Goal: Task Accomplishment & Management: Use online tool/utility

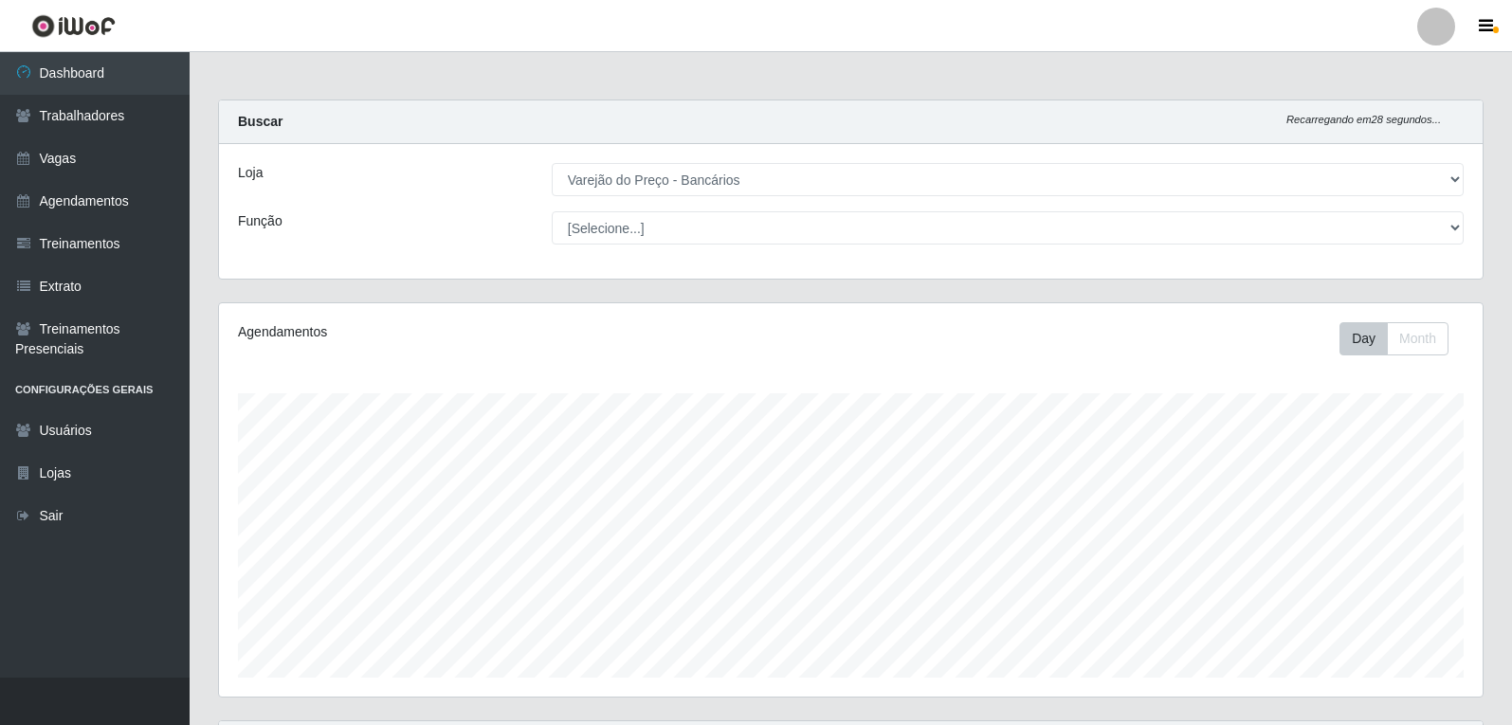
select select "157"
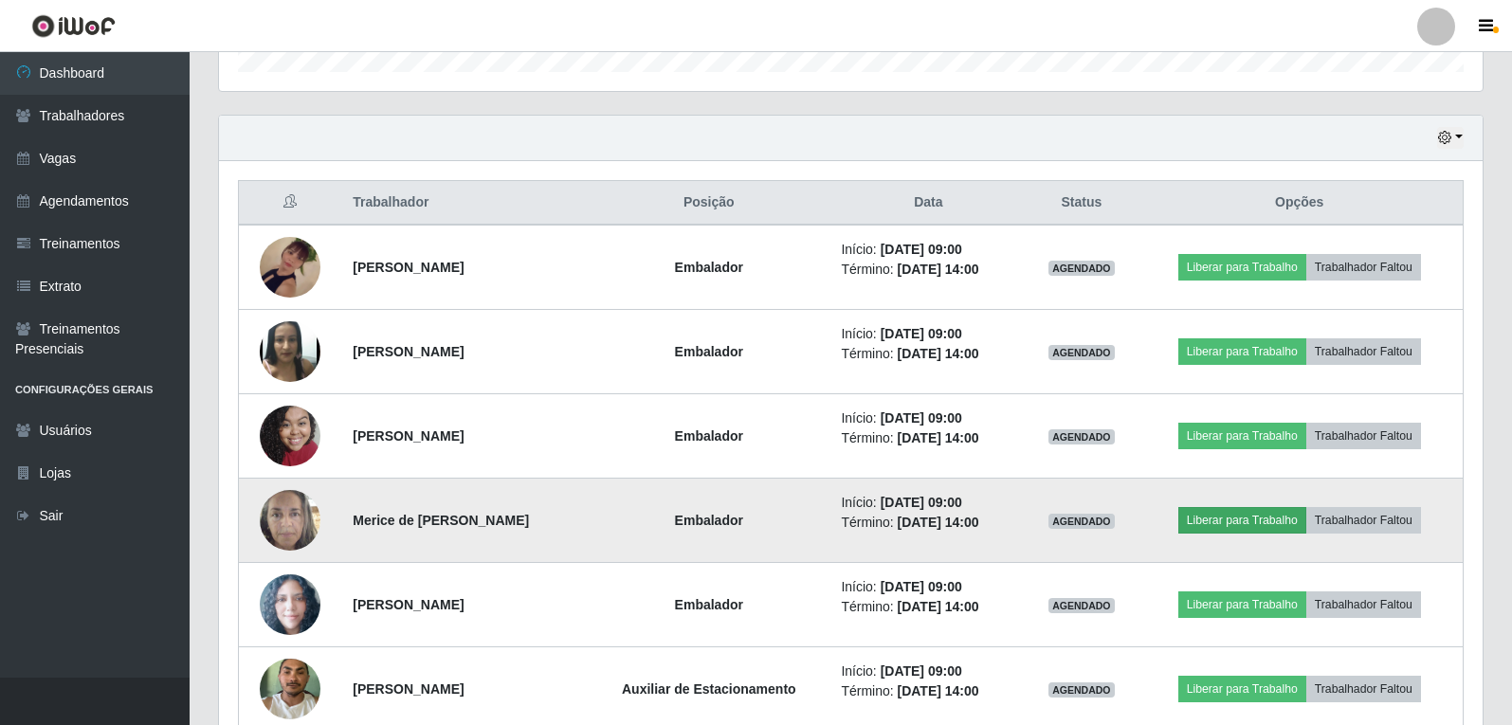
scroll to position [640, 0]
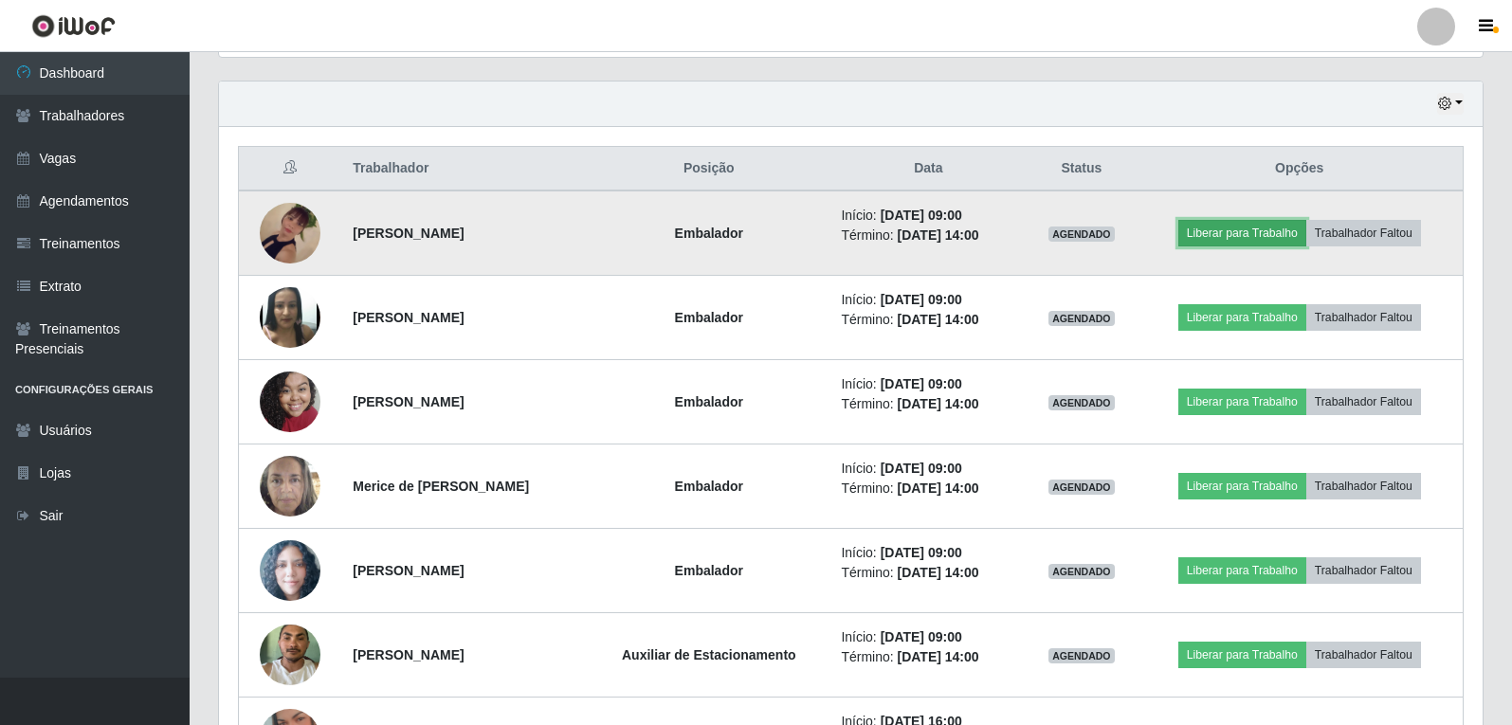
click at [1245, 229] on button "Liberar para Trabalho" at bounding box center [1242, 233] width 128 height 27
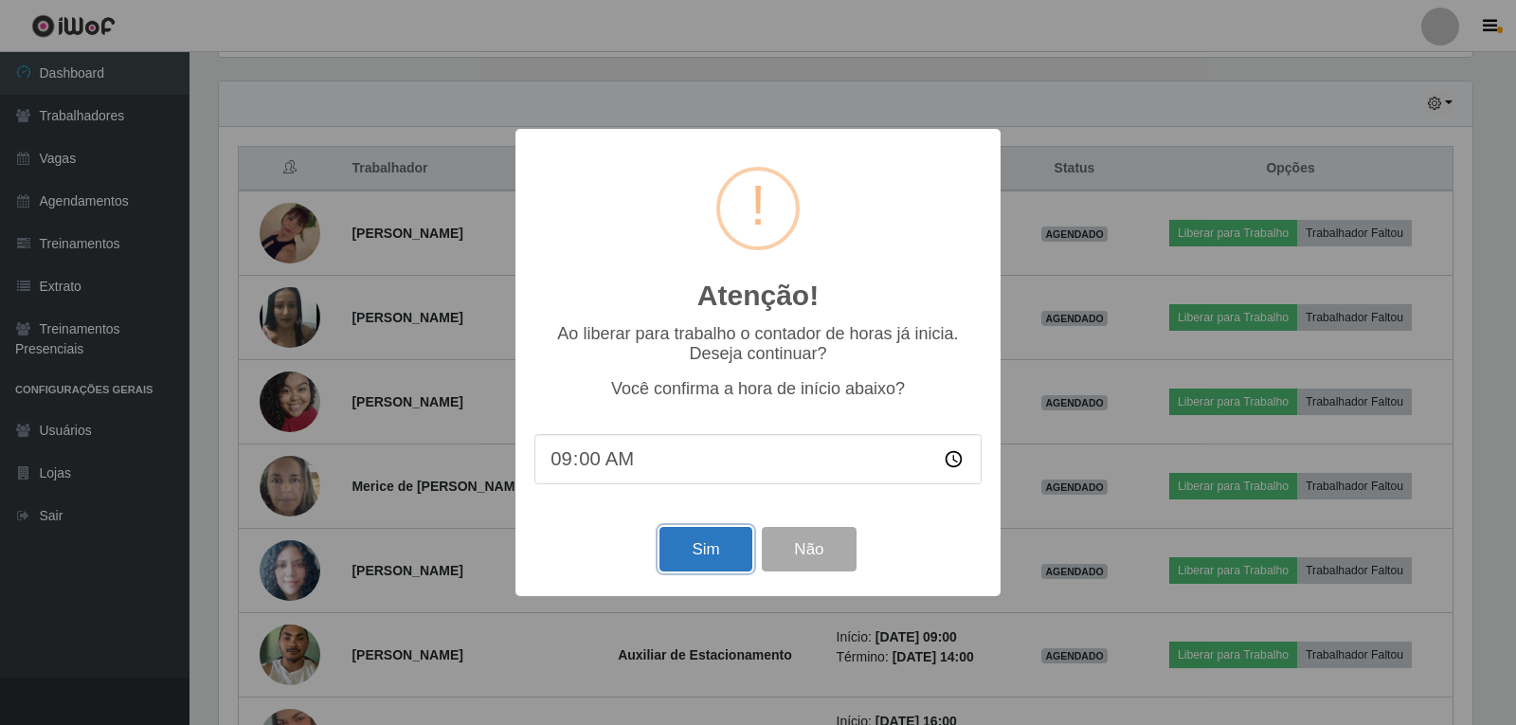
click at [718, 536] on button "Sim" at bounding box center [706, 549] width 92 height 45
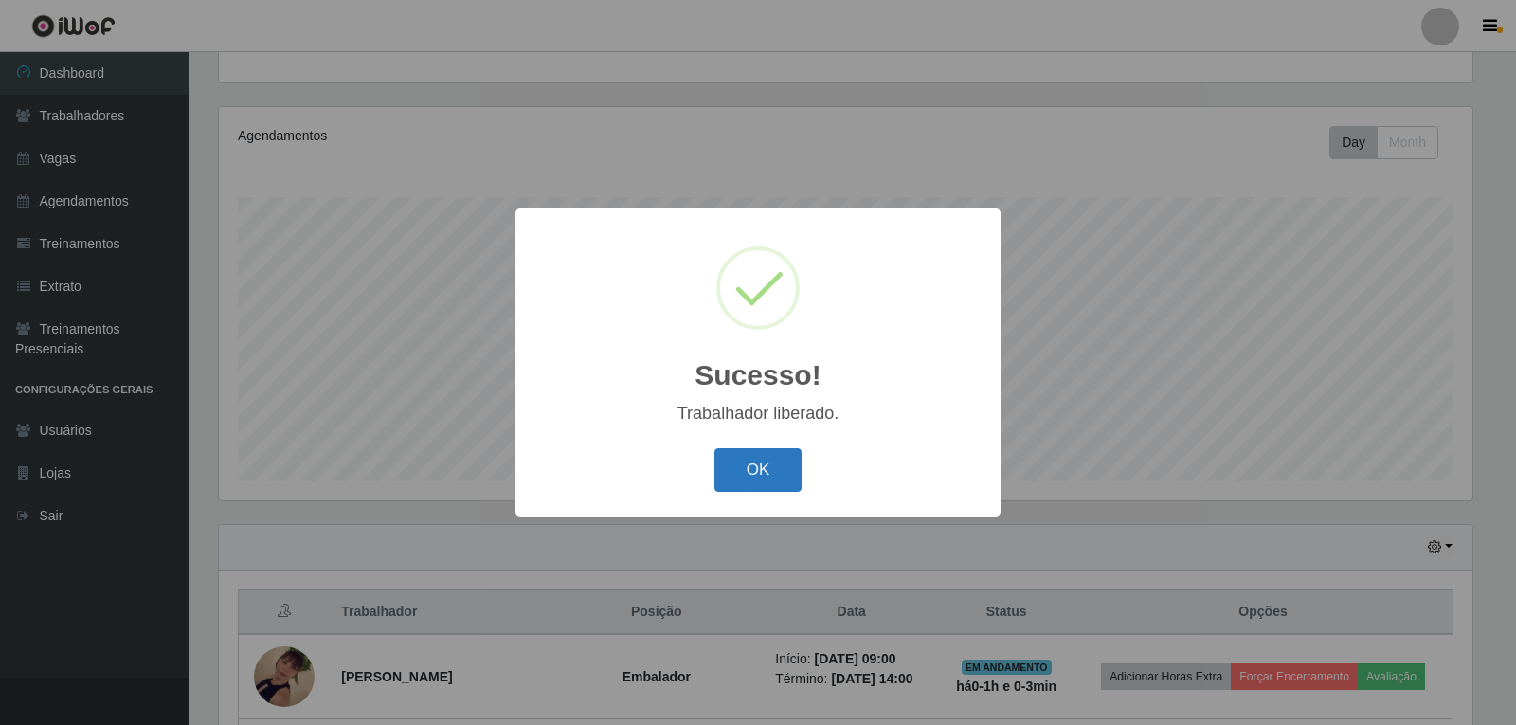
click at [763, 474] on button "OK" at bounding box center [759, 470] width 88 height 45
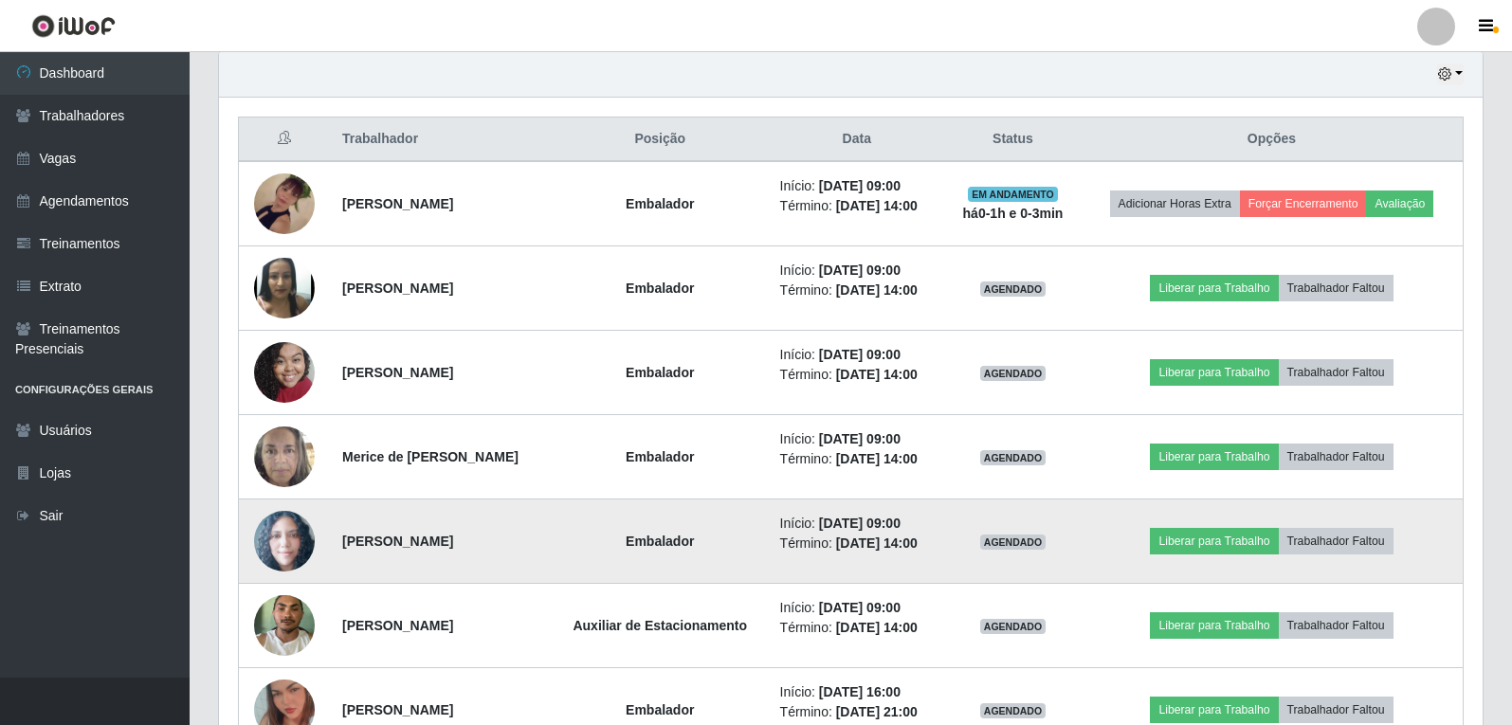
scroll to position [670, 0]
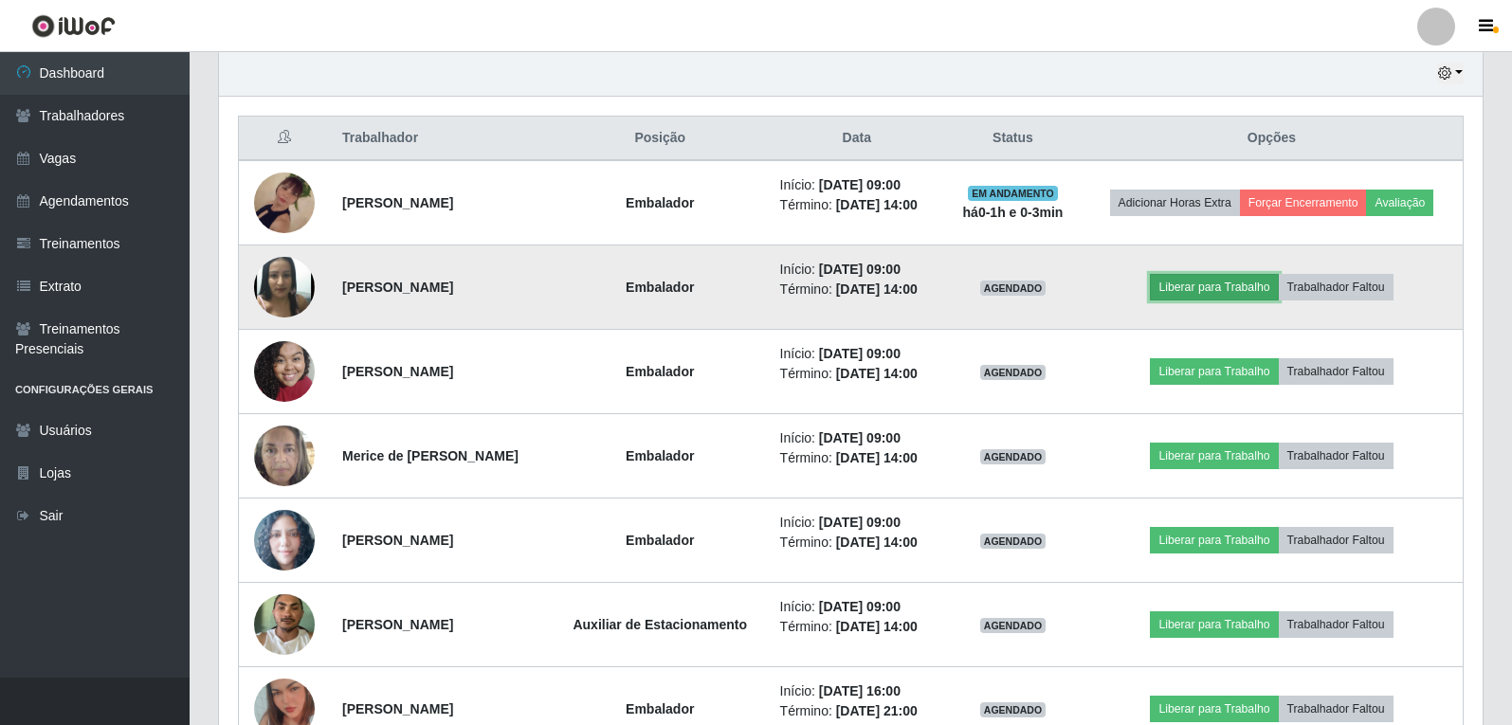
click at [1206, 289] on button "Liberar para Trabalho" at bounding box center [1214, 287] width 128 height 27
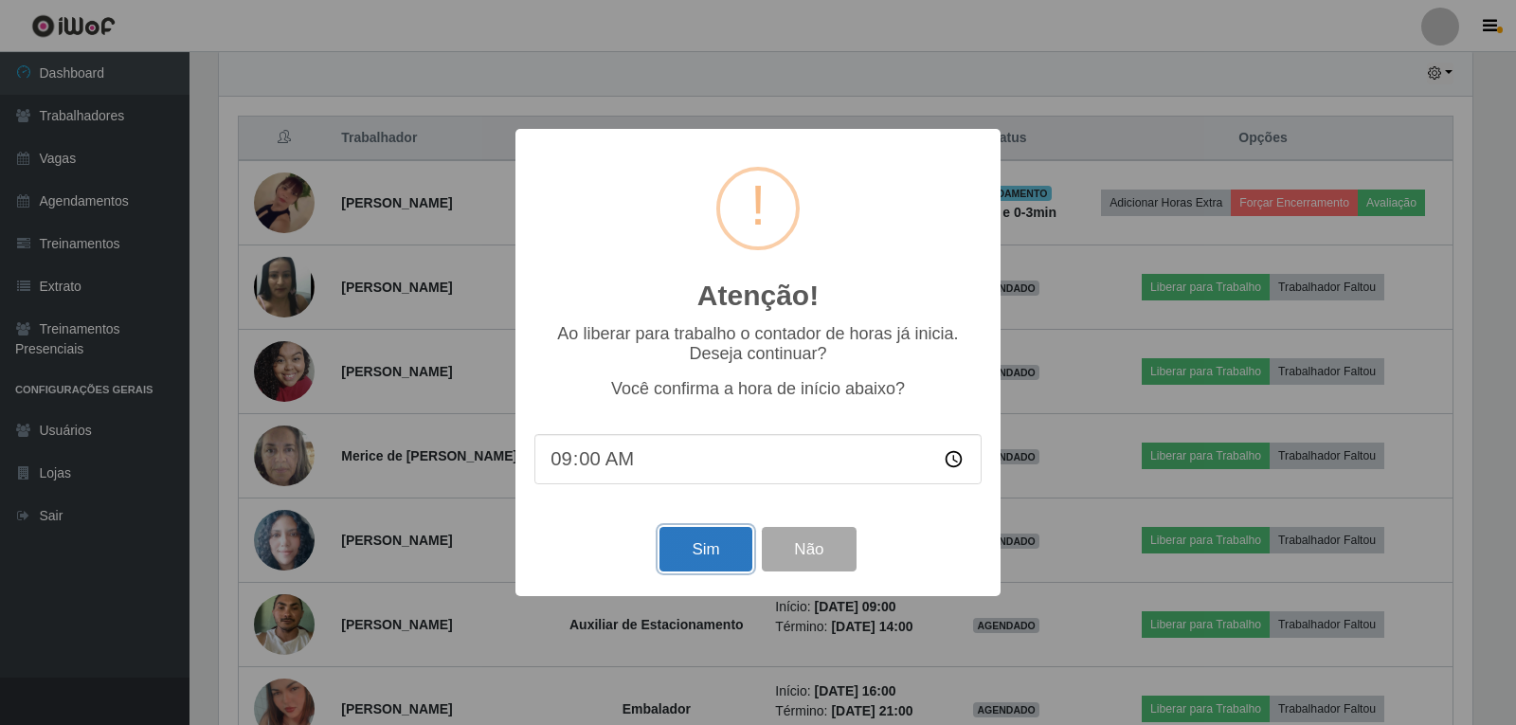
click at [726, 568] on button "Sim" at bounding box center [706, 549] width 92 height 45
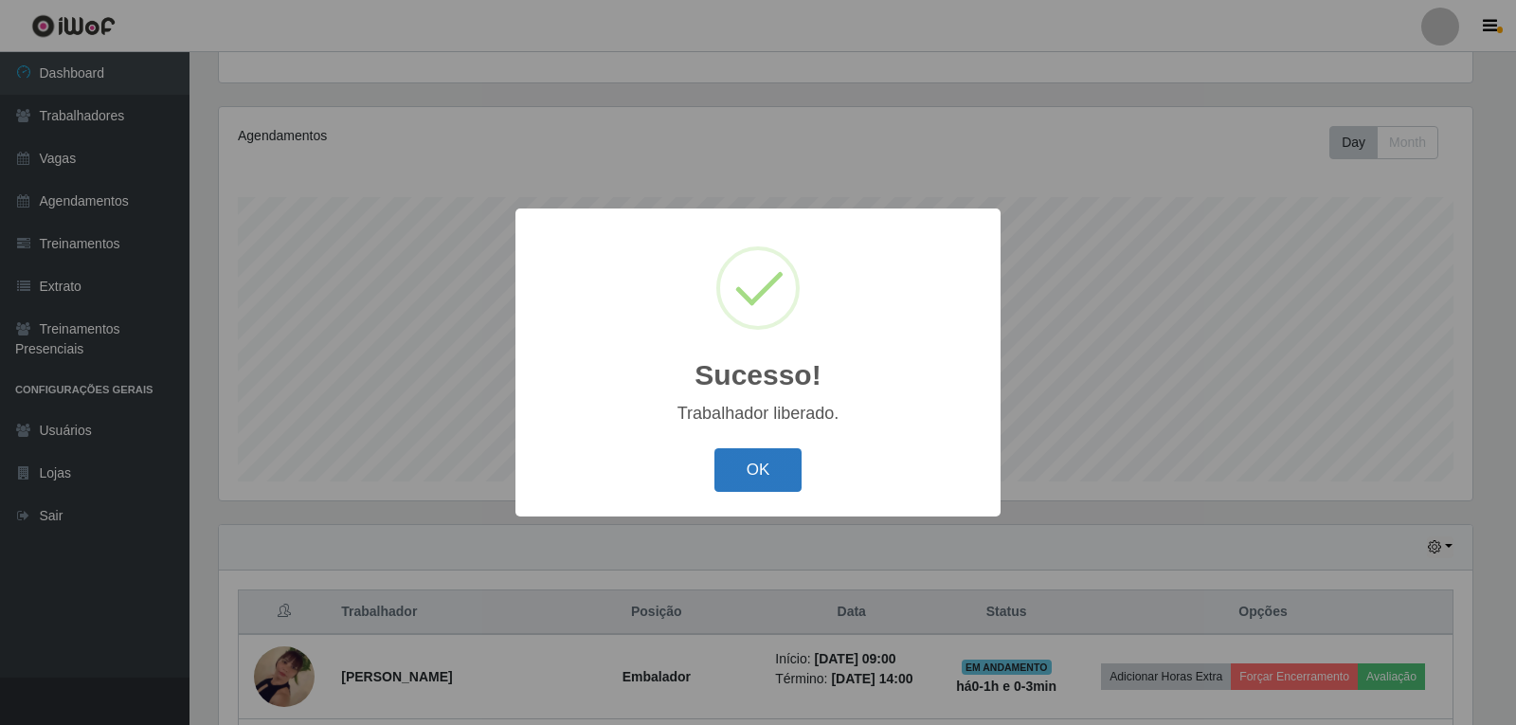
click at [768, 482] on button "OK" at bounding box center [759, 470] width 88 height 45
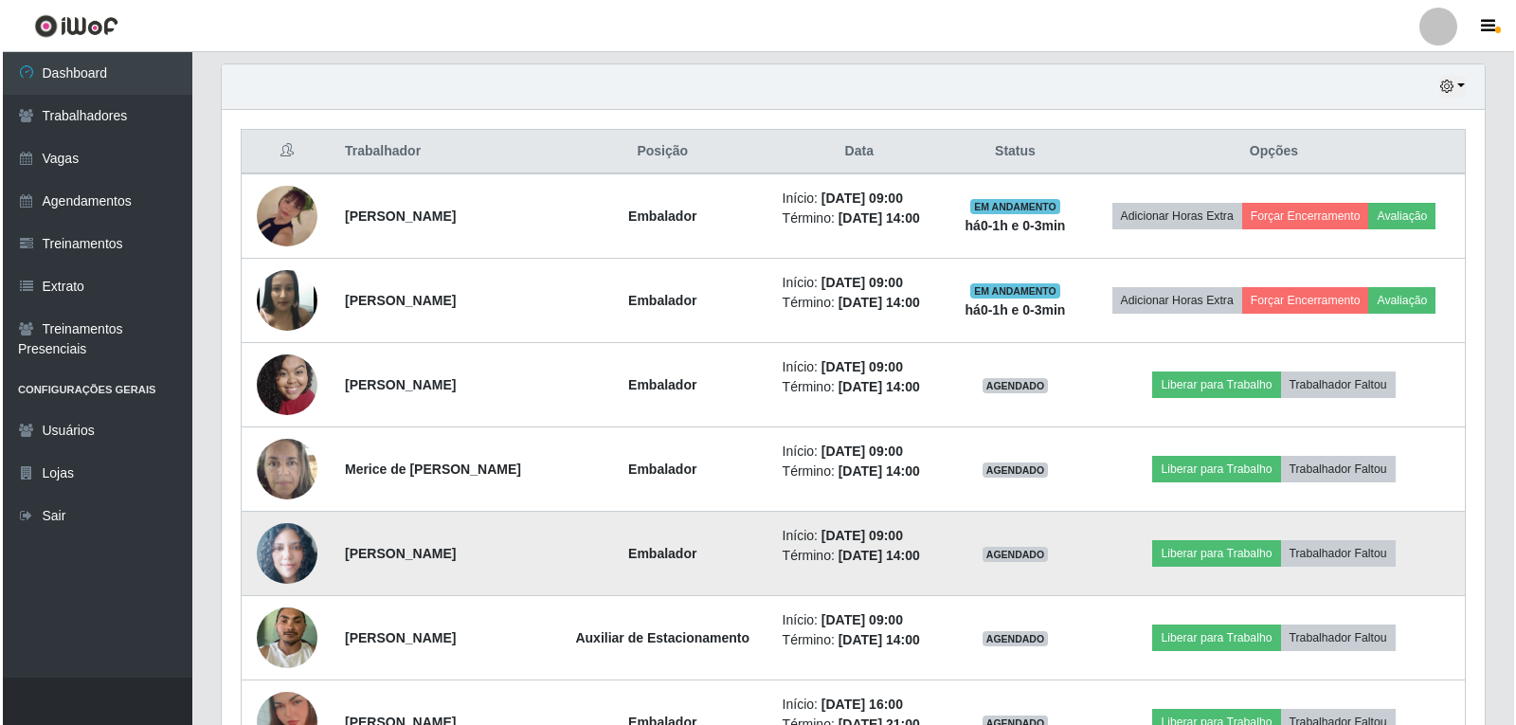
scroll to position [765, 0]
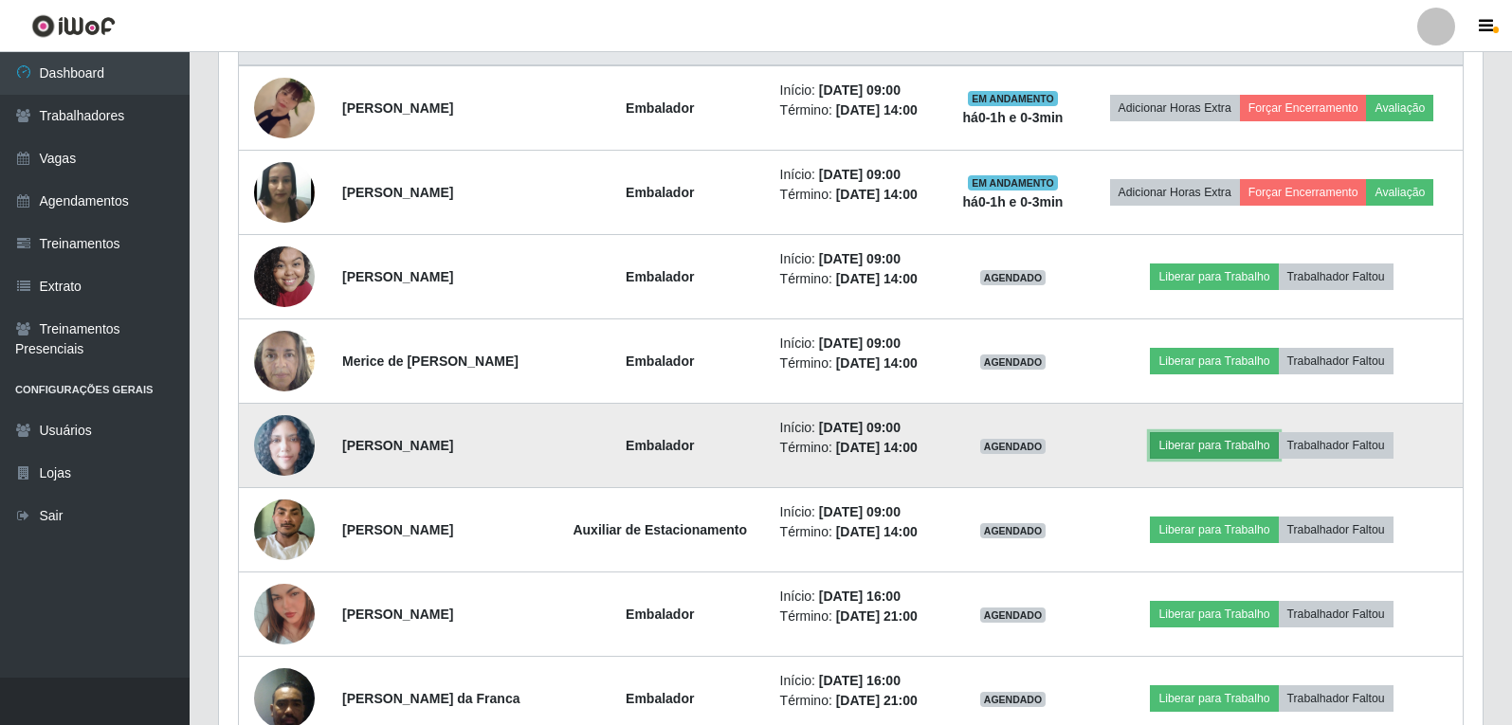
click at [1218, 443] on button "Liberar para Trabalho" at bounding box center [1214, 445] width 128 height 27
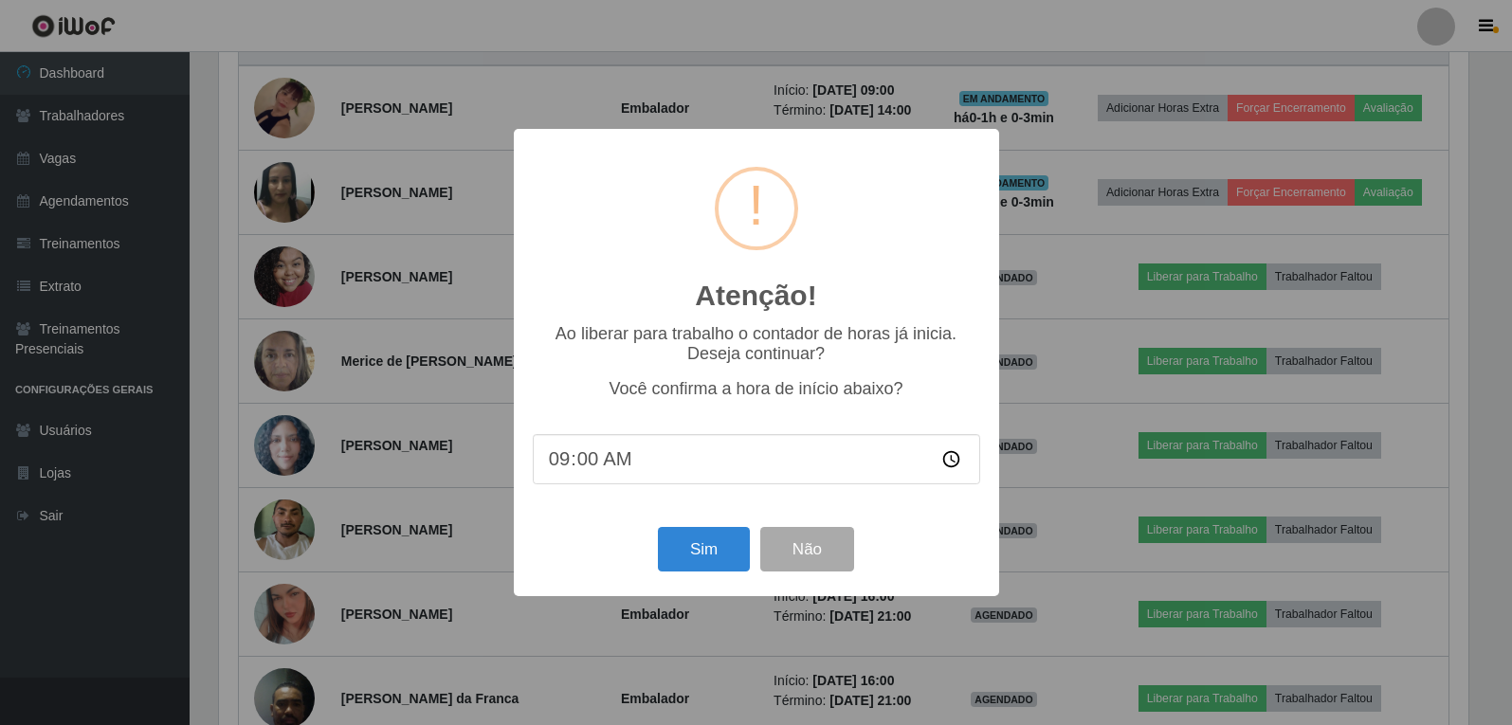
scroll to position [393, 1254]
click at [700, 539] on button "Sim" at bounding box center [706, 549] width 92 height 45
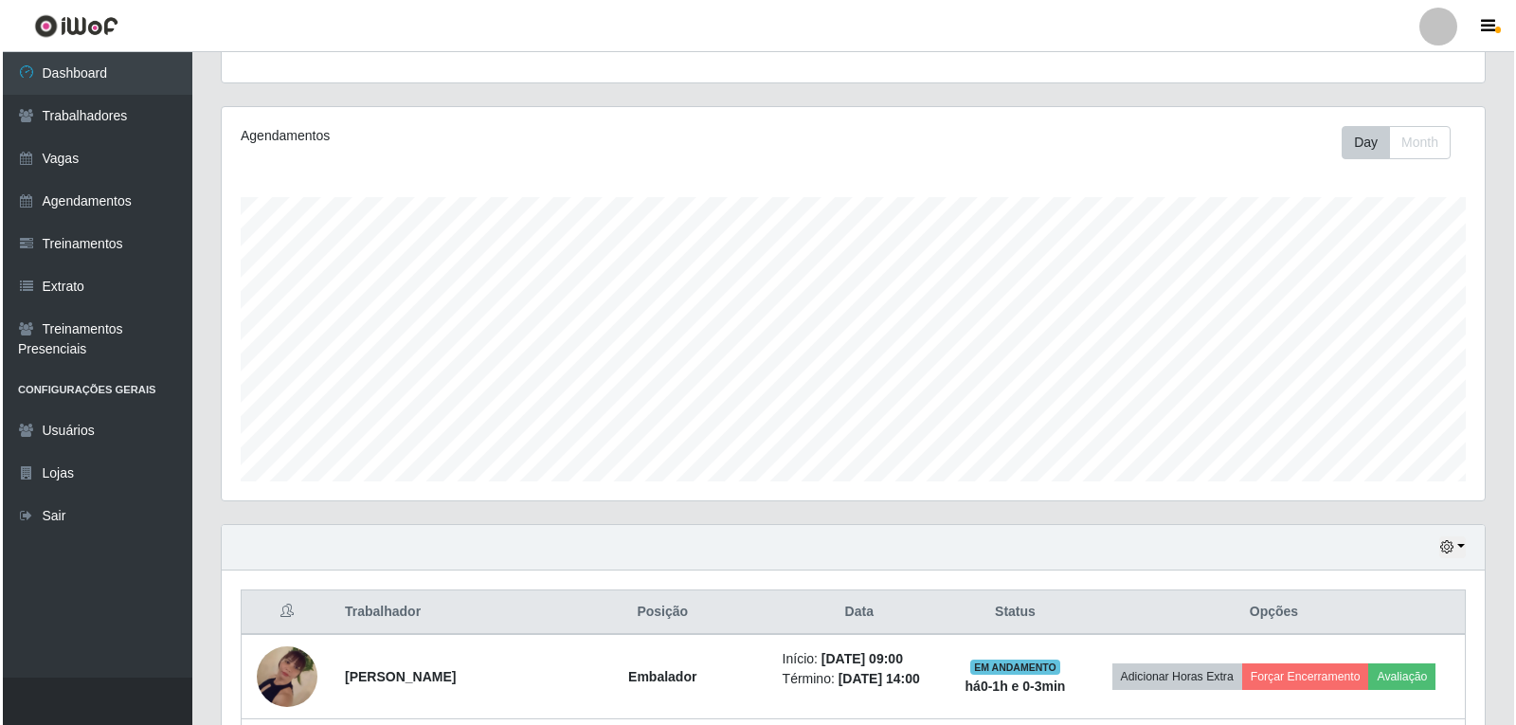
scroll to position [0, 0]
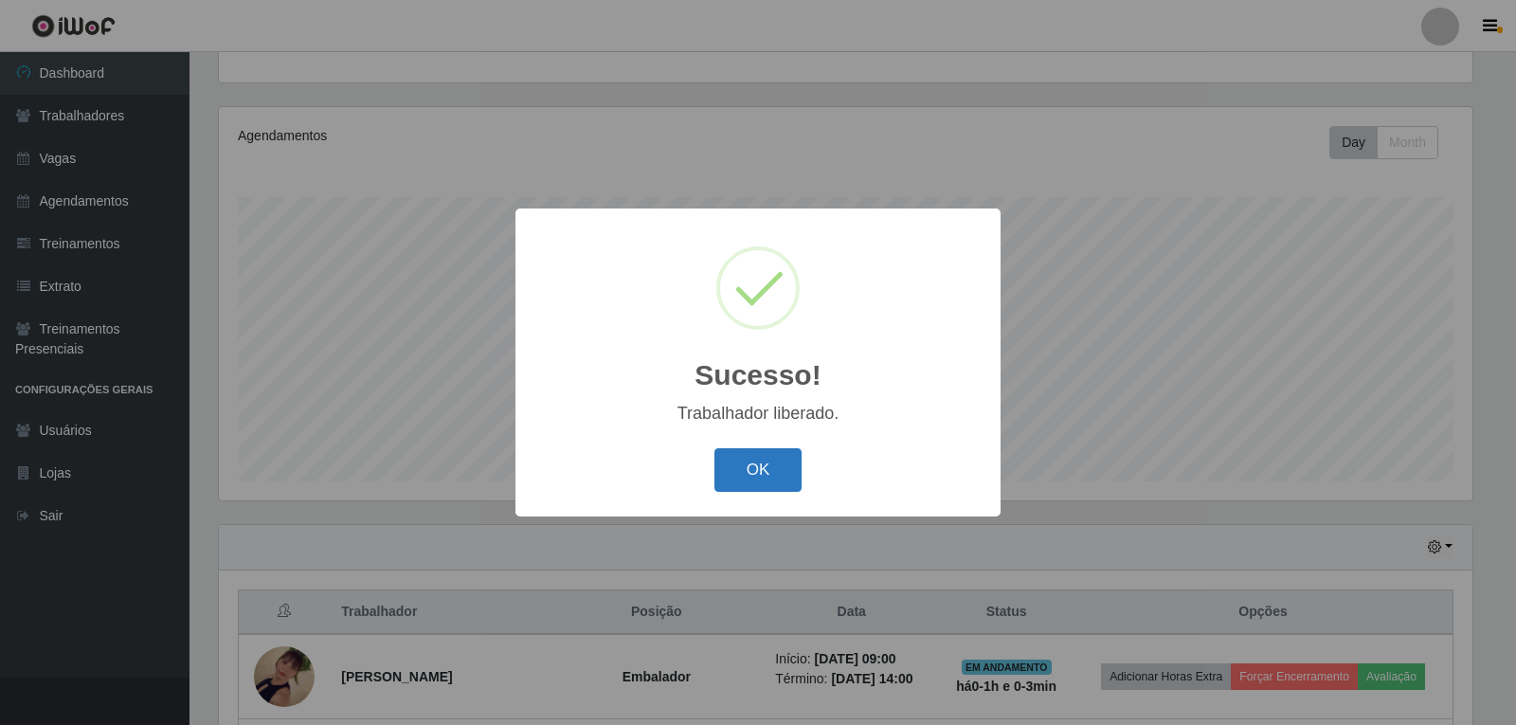
click at [749, 464] on button "OK" at bounding box center [759, 470] width 88 height 45
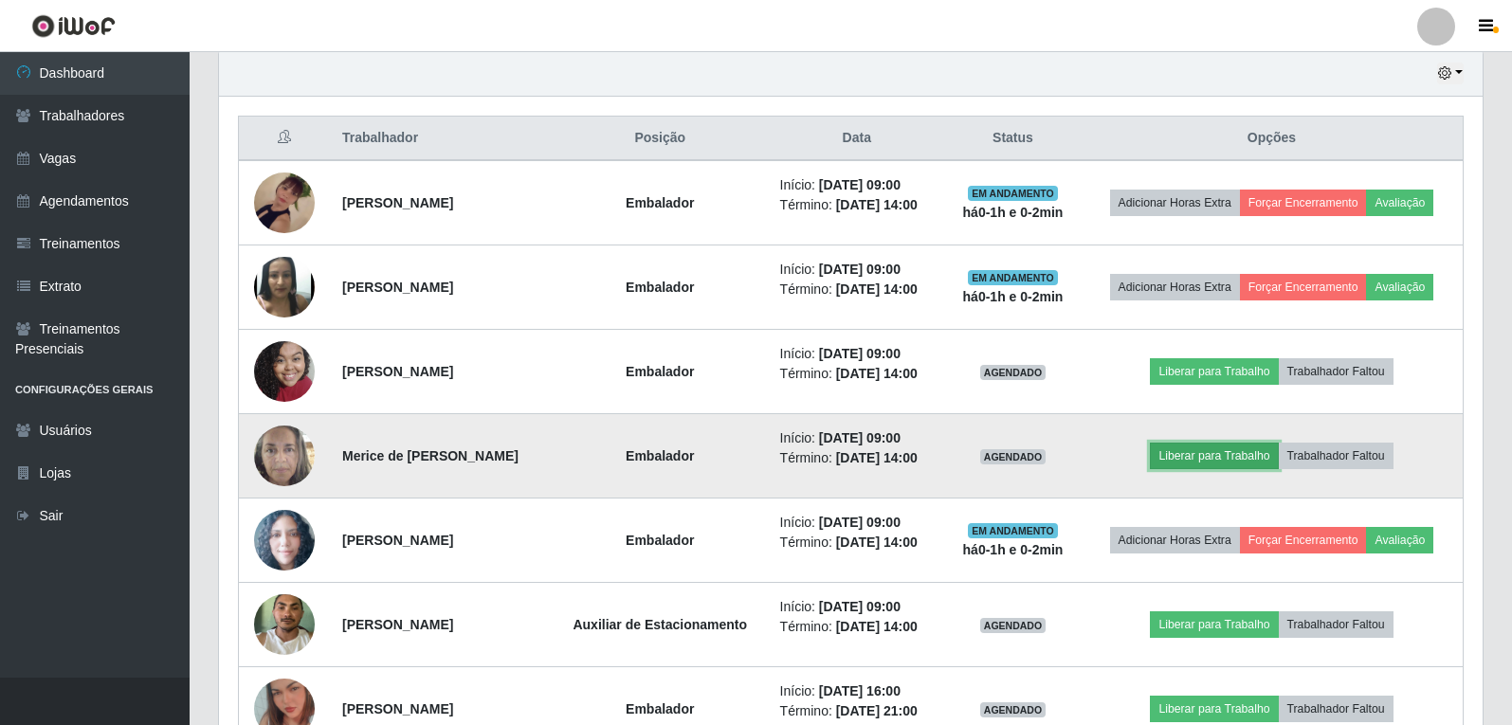
click at [1256, 460] on button "Liberar para Trabalho" at bounding box center [1214, 456] width 128 height 27
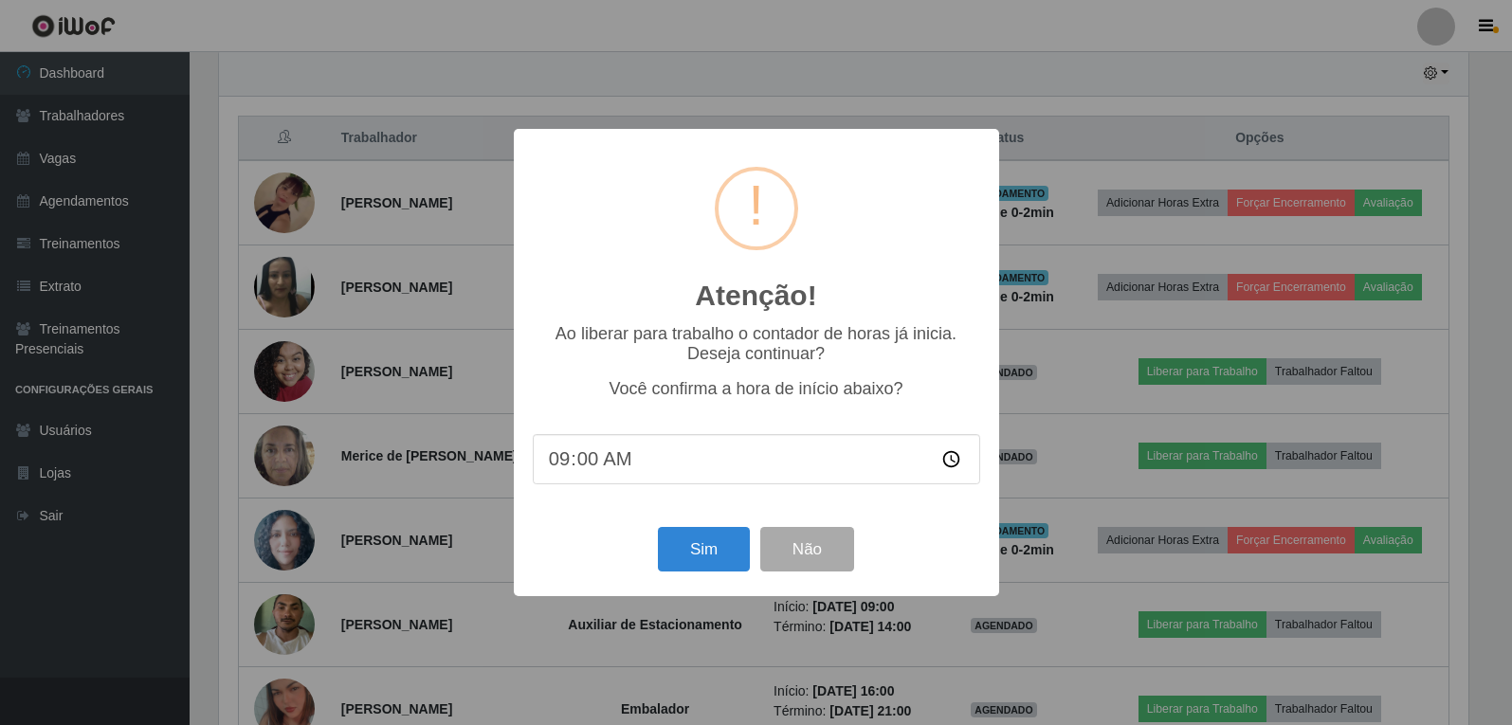
scroll to position [393, 1254]
click at [748, 565] on button "Sim" at bounding box center [706, 549] width 92 height 45
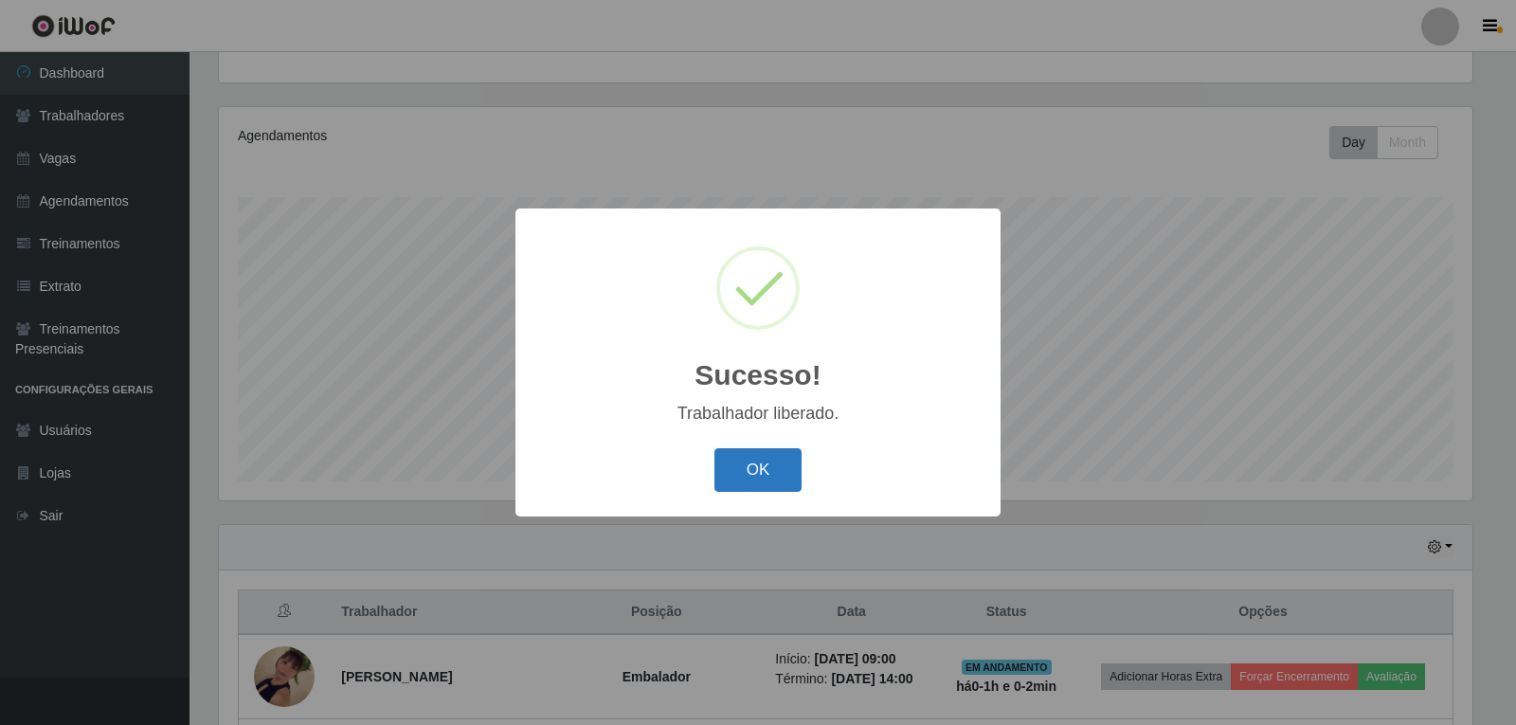
click at [756, 482] on button "OK" at bounding box center [759, 470] width 88 height 45
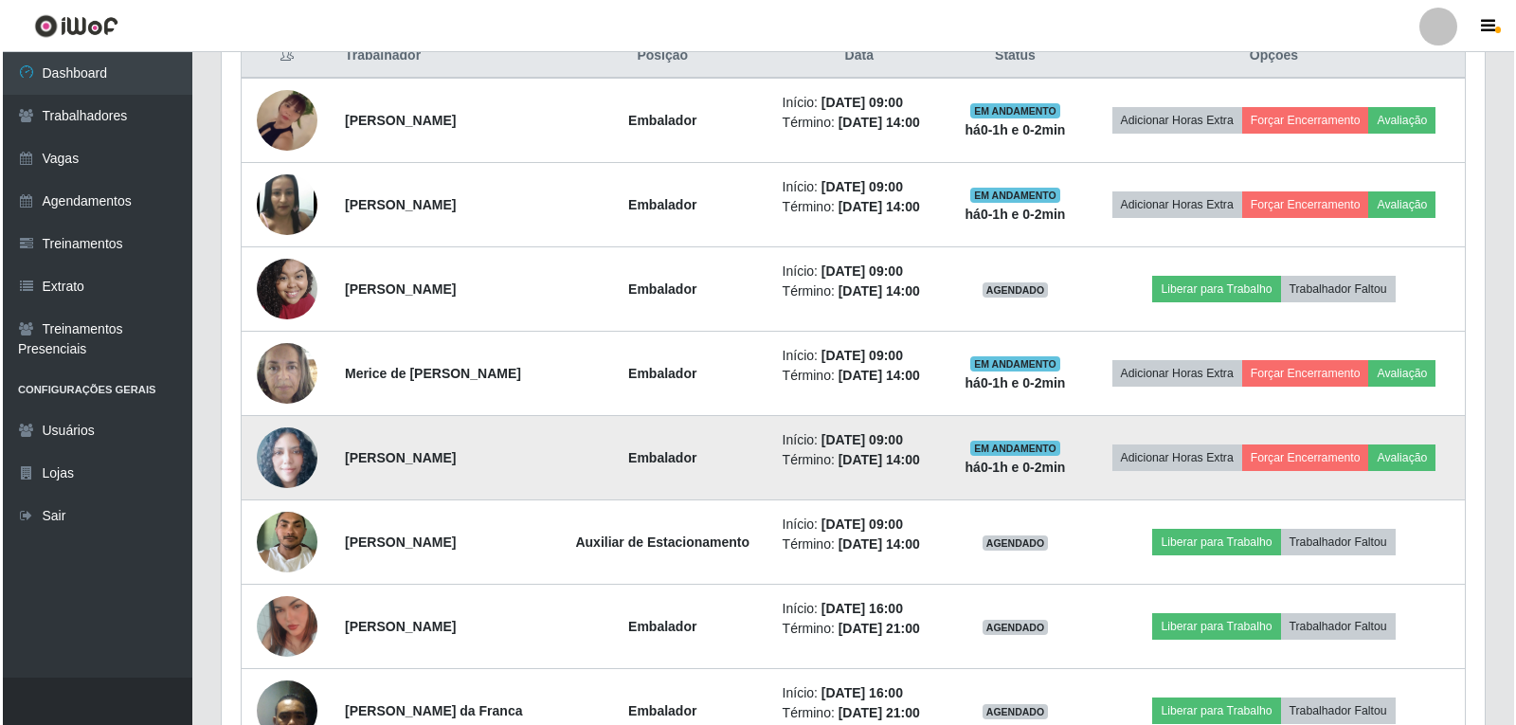
scroll to position [765, 0]
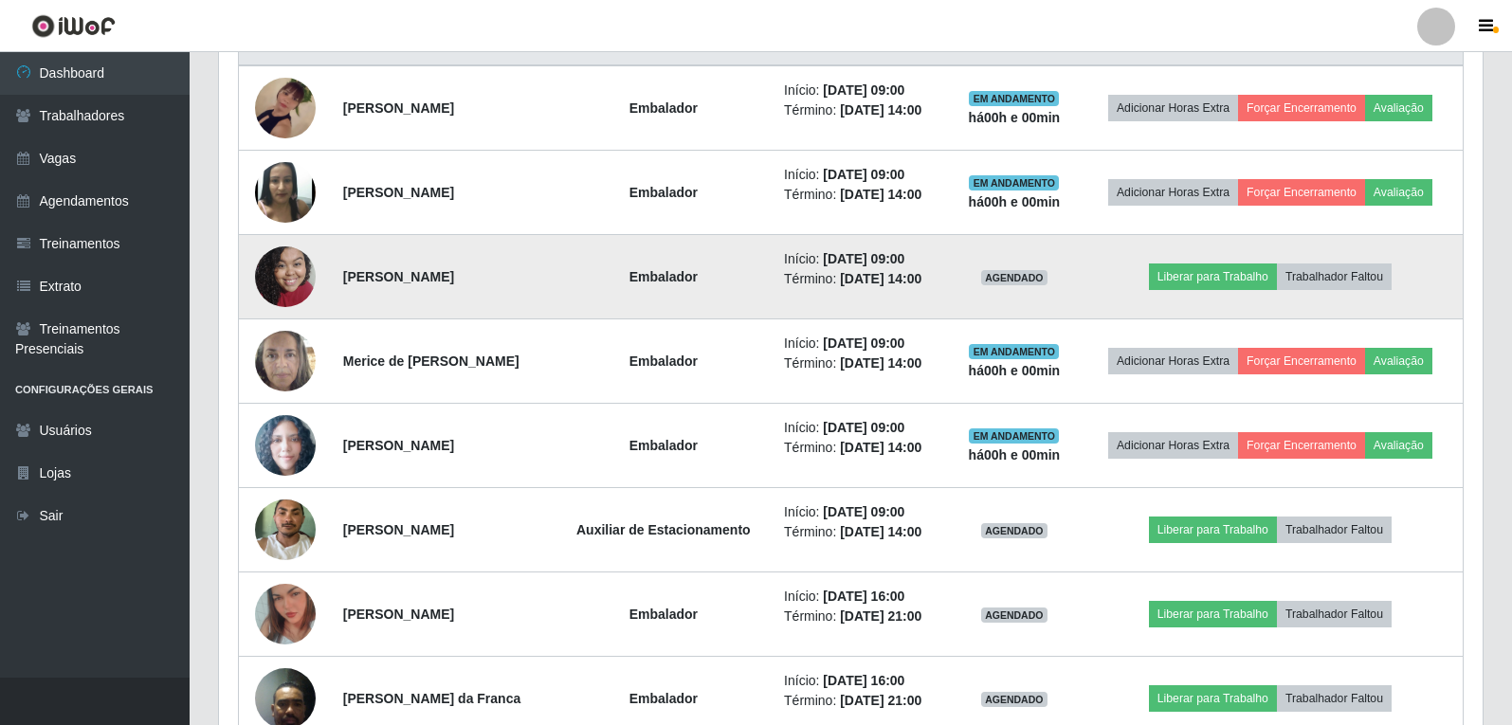
click at [280, 252] on img at bounding box center [285, 276] width 61 height 81
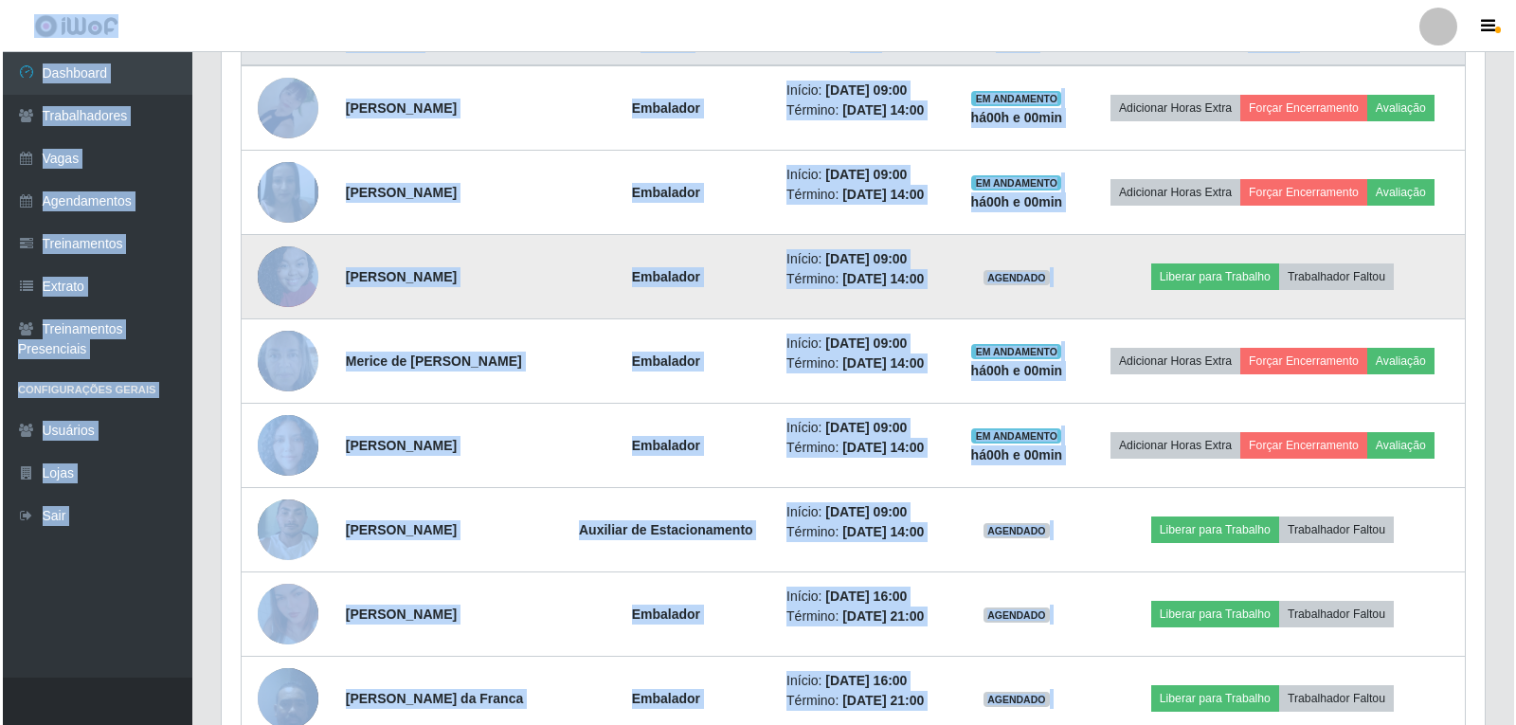
scroll to position [393, 1263]
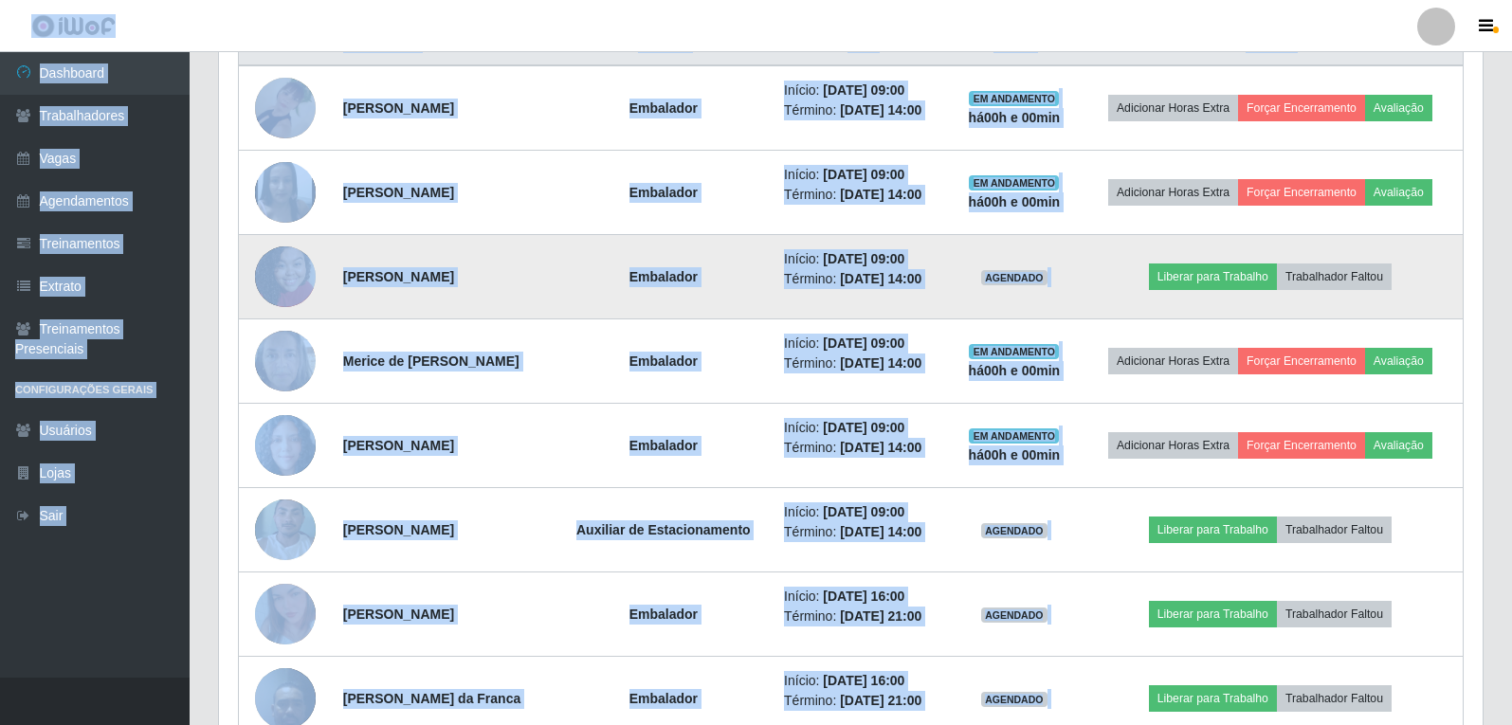
click at [282, 272] on img at bounding box center [285, 276] width 61 height 81
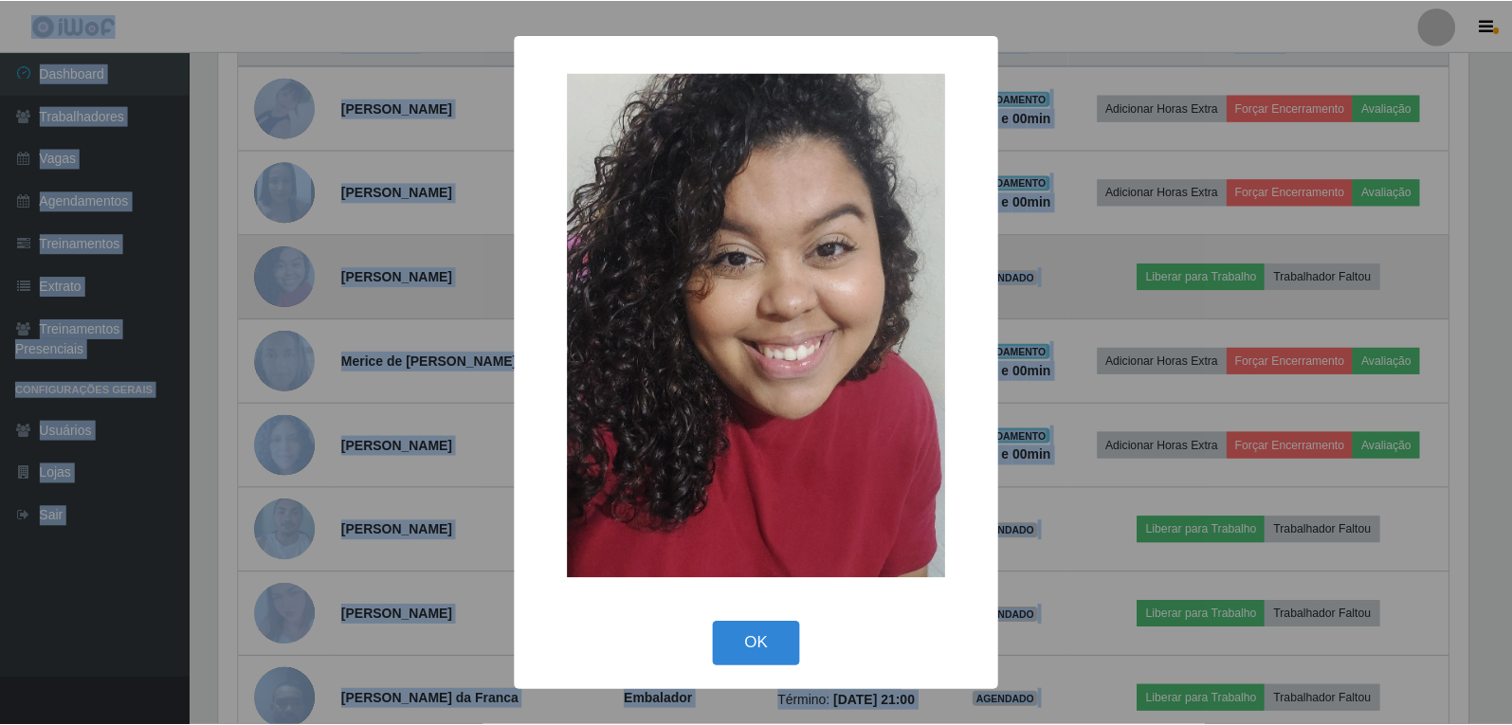
scroll to position [393, 1254]
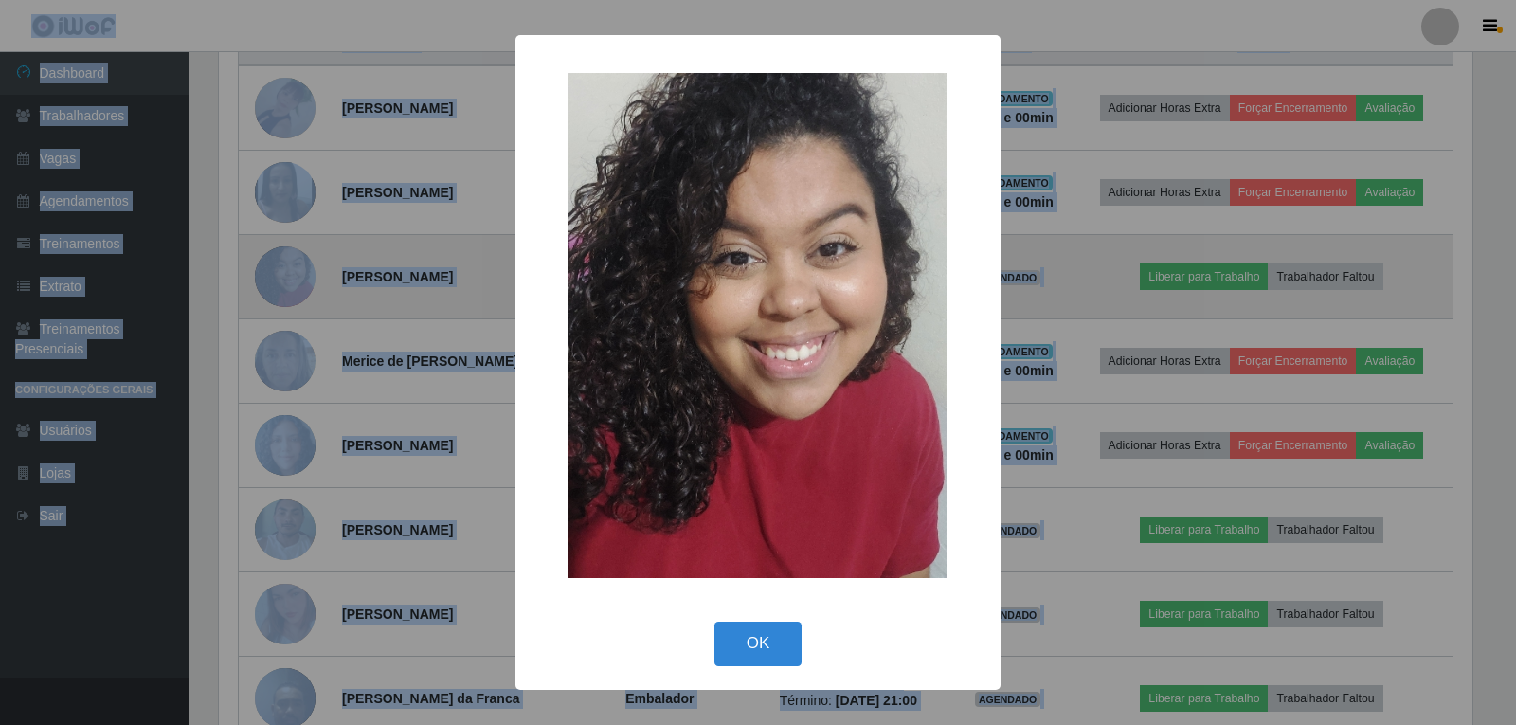
click at [282, 272] on div "× OK Cancel" at bounding box center [758, 362] width 1516 height 725
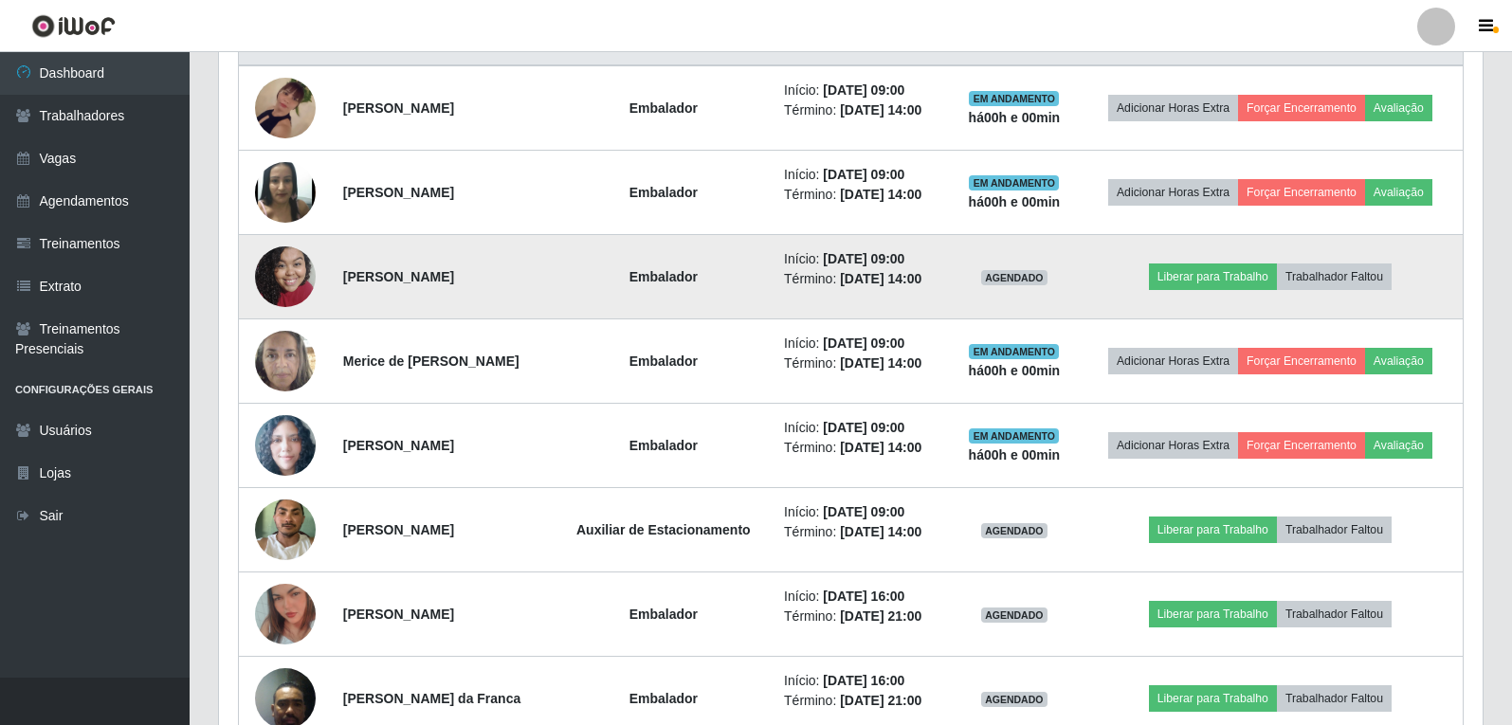
scroll to position [393, 1263]
click at [1182, 271] on button "Liberar para Trabalho" at bounding box center [1213, 276] width 128 height 27
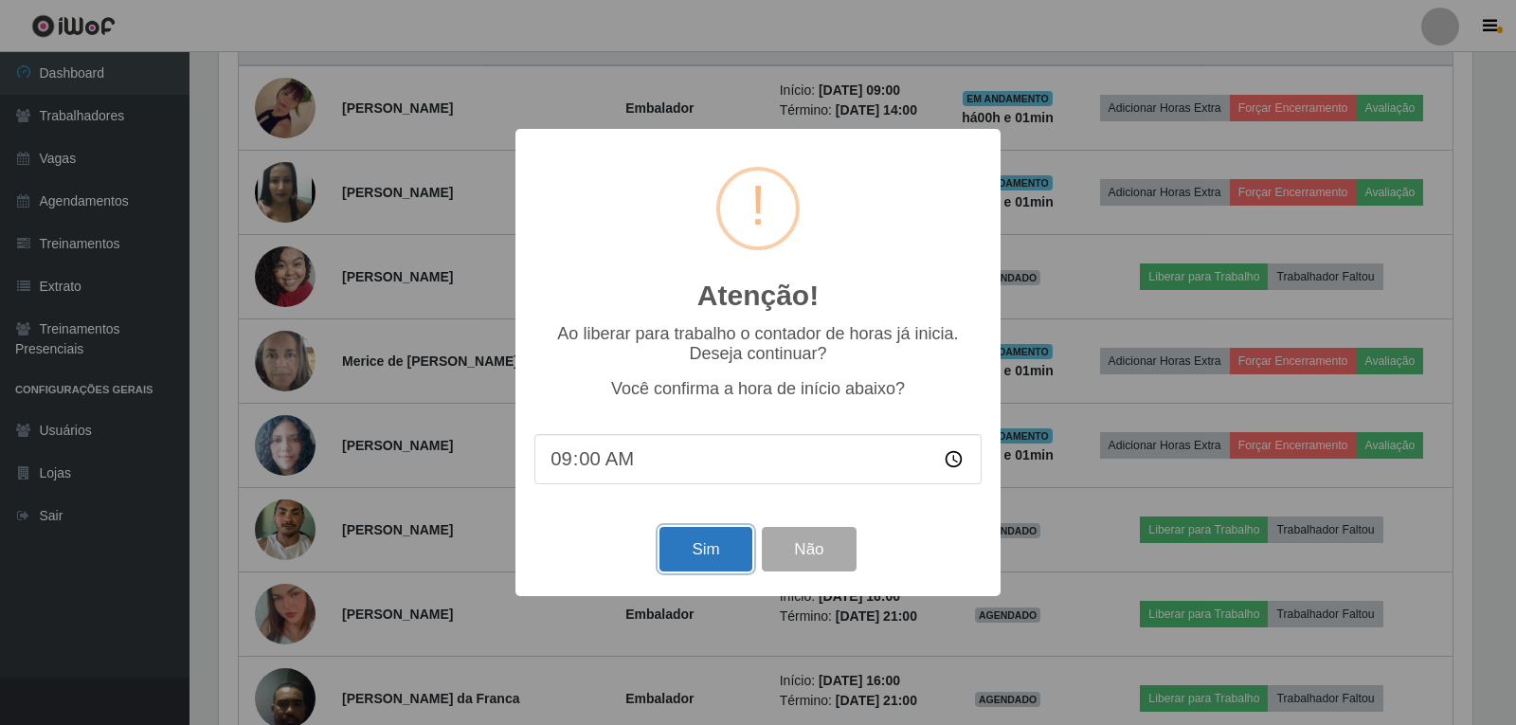
click at [667, 548] on button "Sim" at bounding box center [706, 549] width 92 height 45
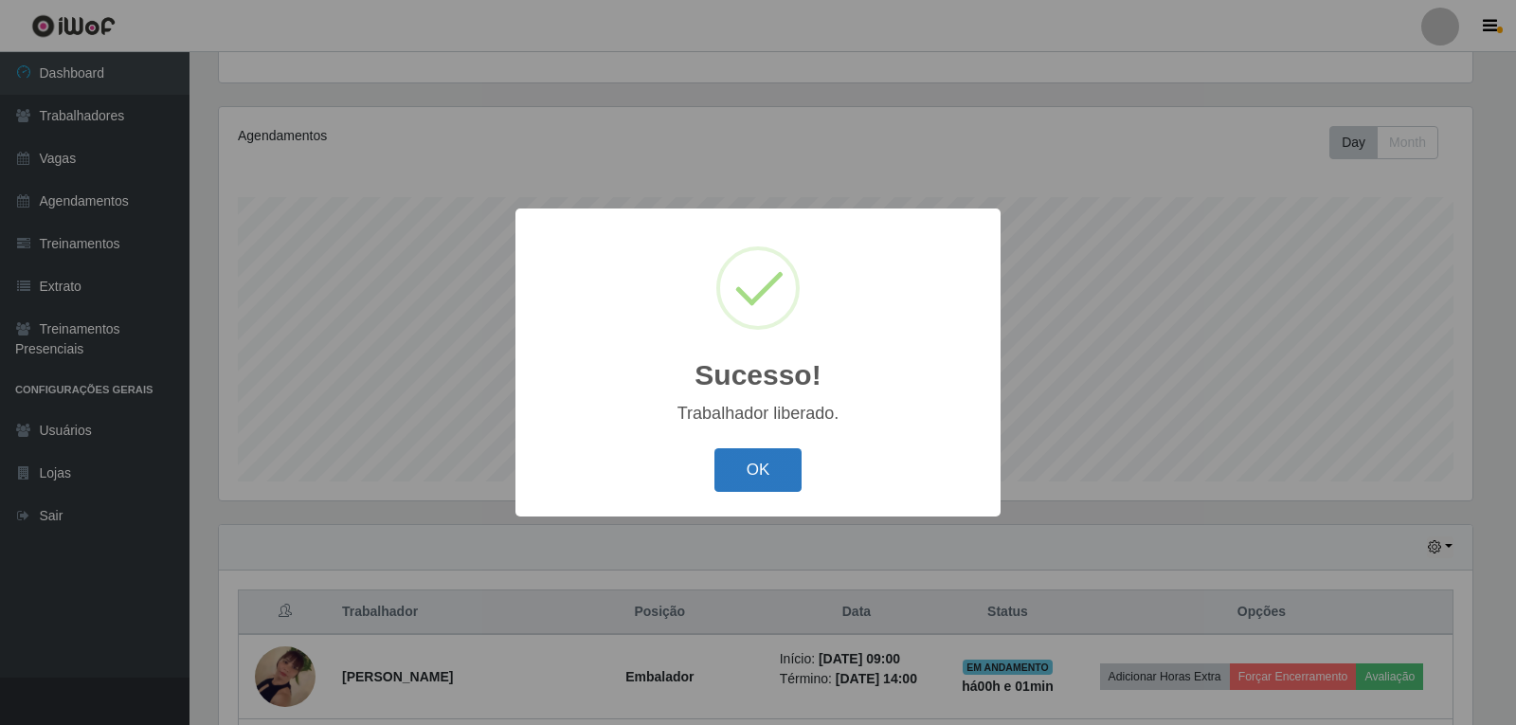
click at [756, 463] on button "OK" at bounding box center [759, 470] width 88 height 45
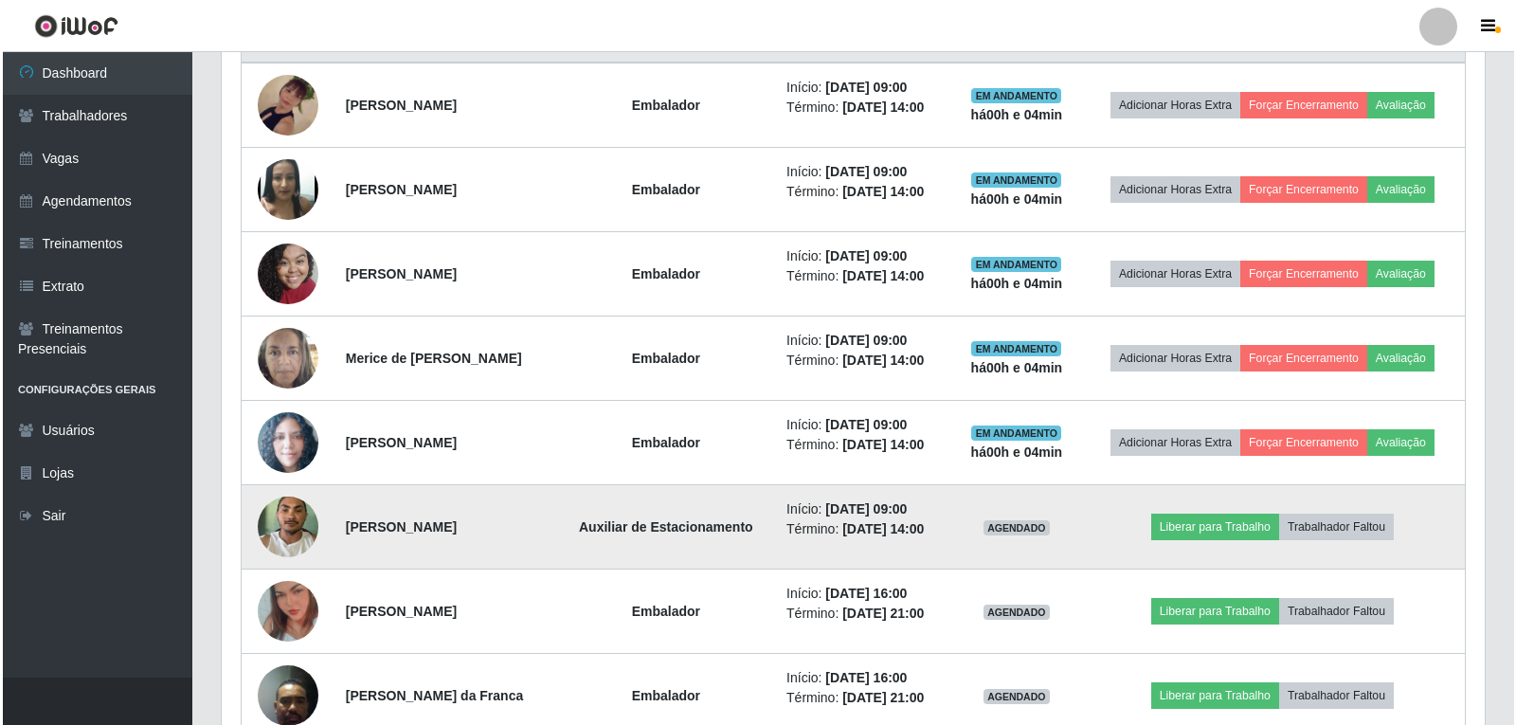
scroll to position [860, 0]
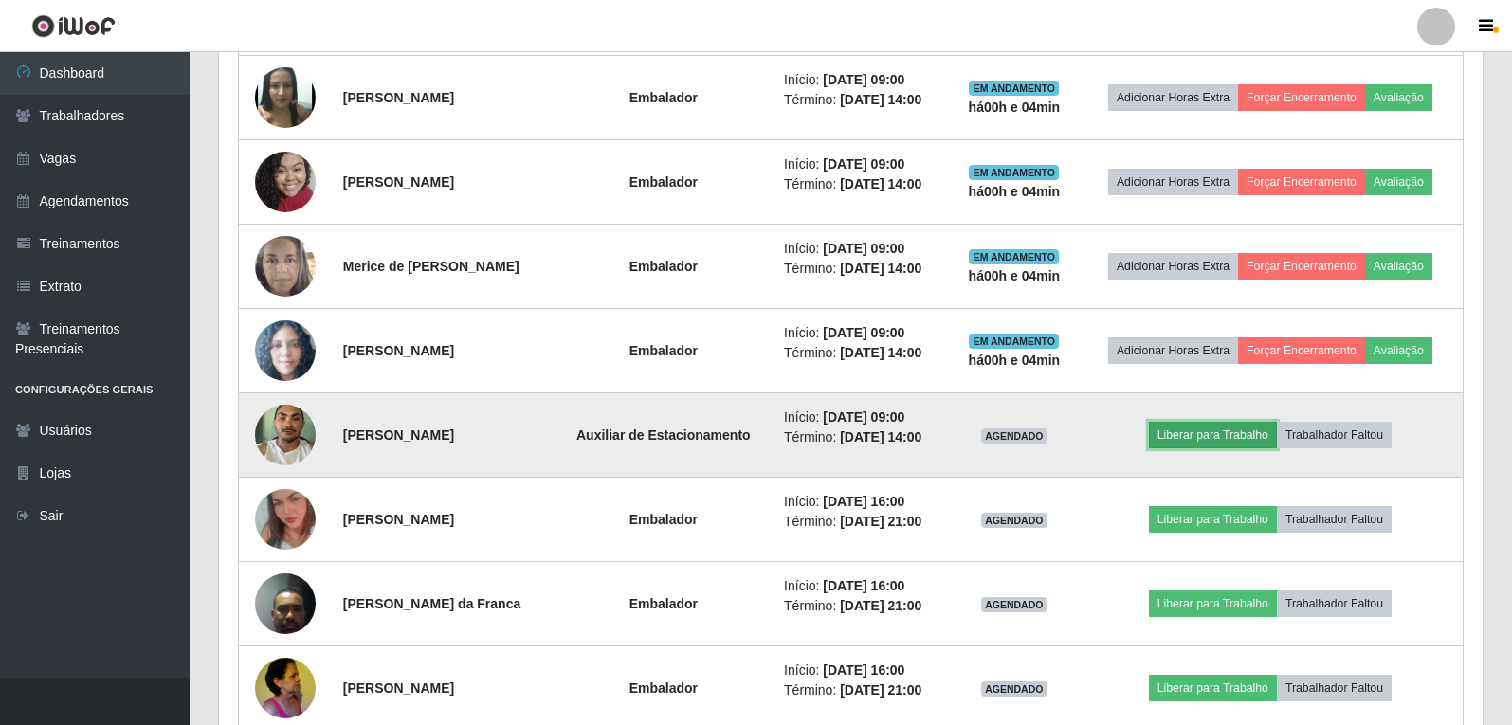
click at [1228, 436] on button "Liberar para Trabalho" at bounding box center [1213, 435] width 128 height 27
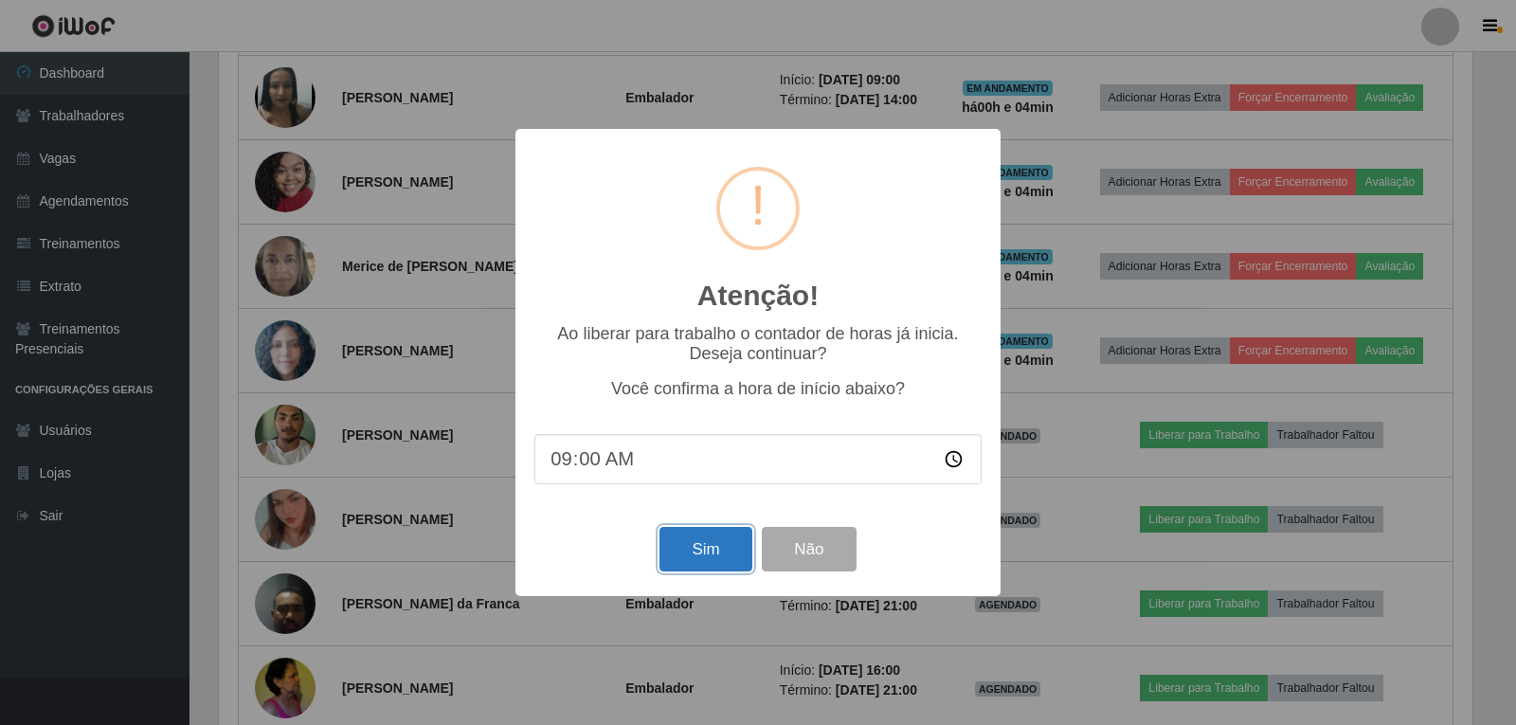
click at [735, 557] on button "Sim" at bounding box center [706, 549] width 92 height 45
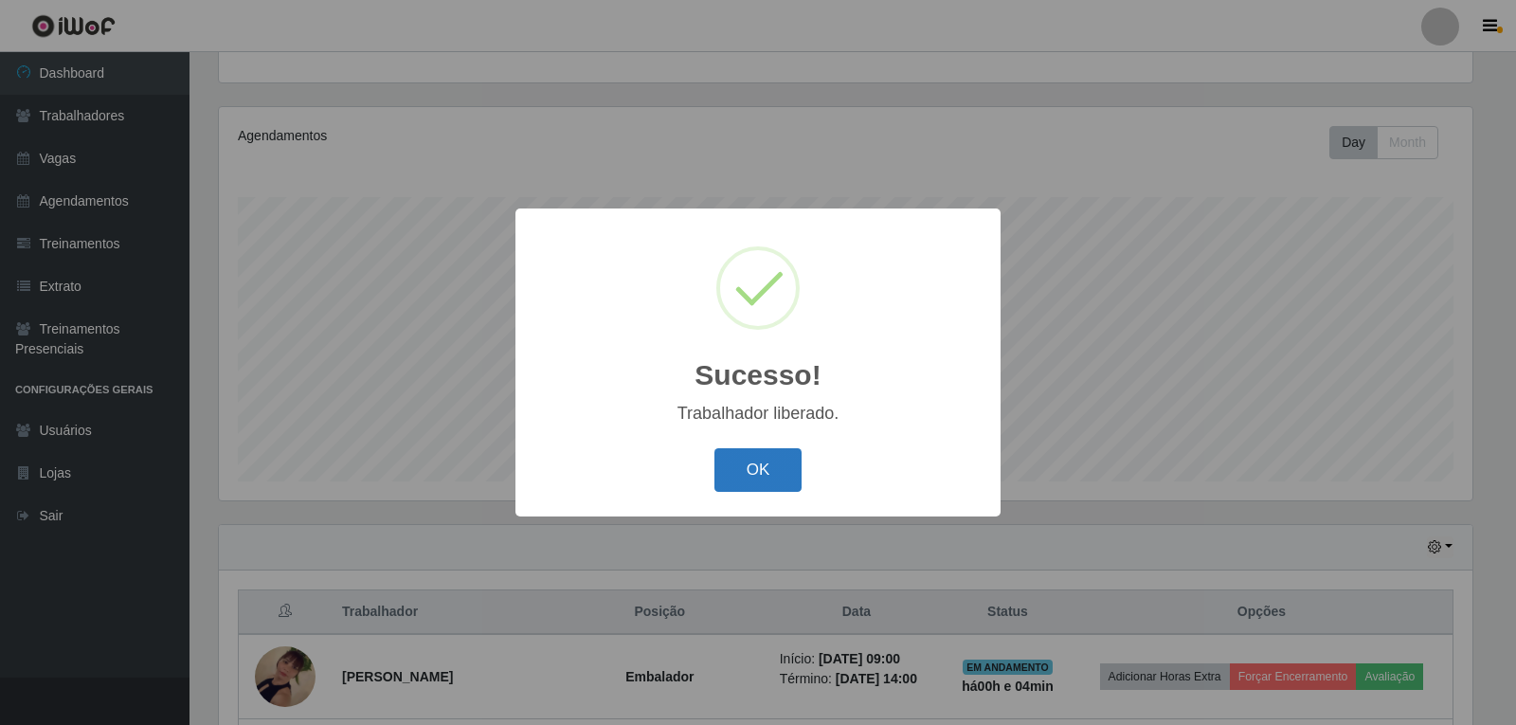
click at [745, 464] on button "OK" at bounding box center [759, 470] width 88 height 45
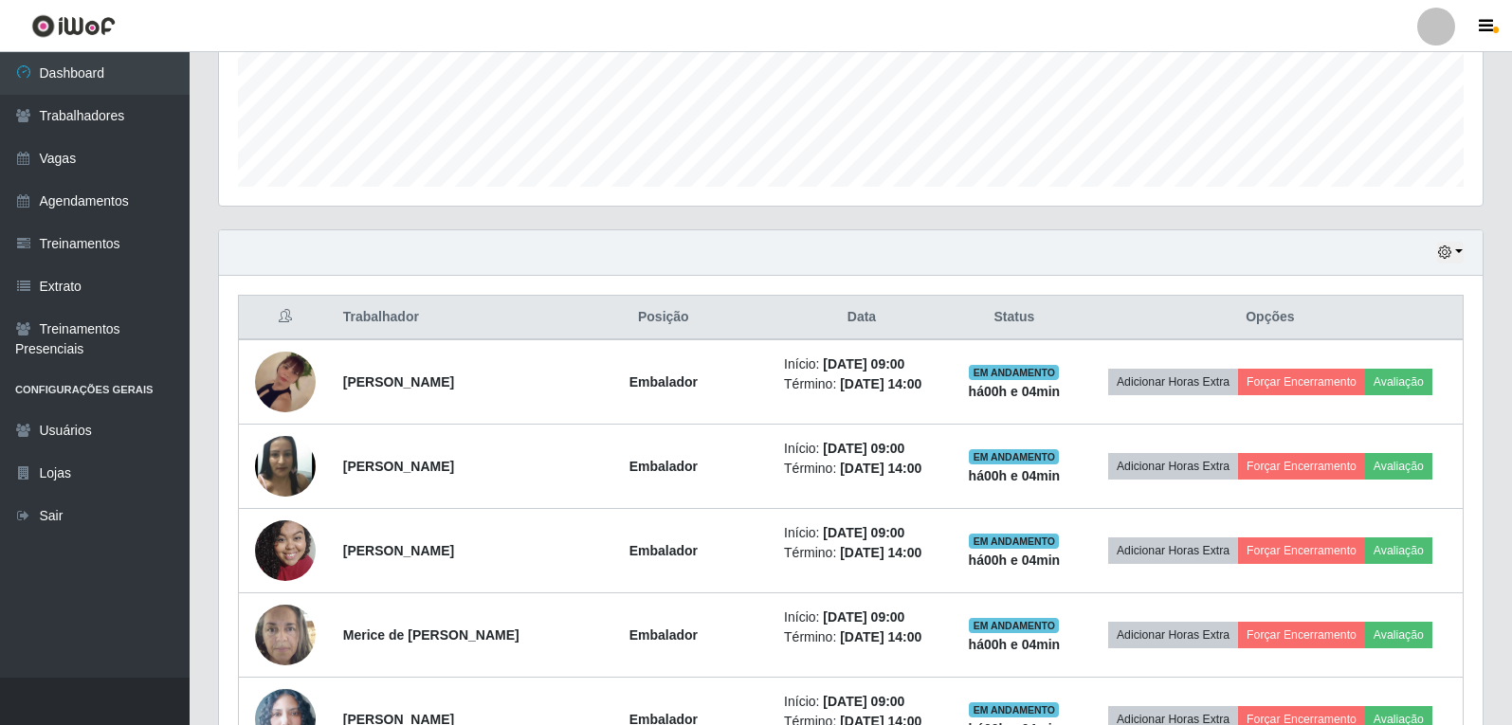
scroll to position [481, 0]
